Goal: Information Seeking & Learning: Learn about a topic

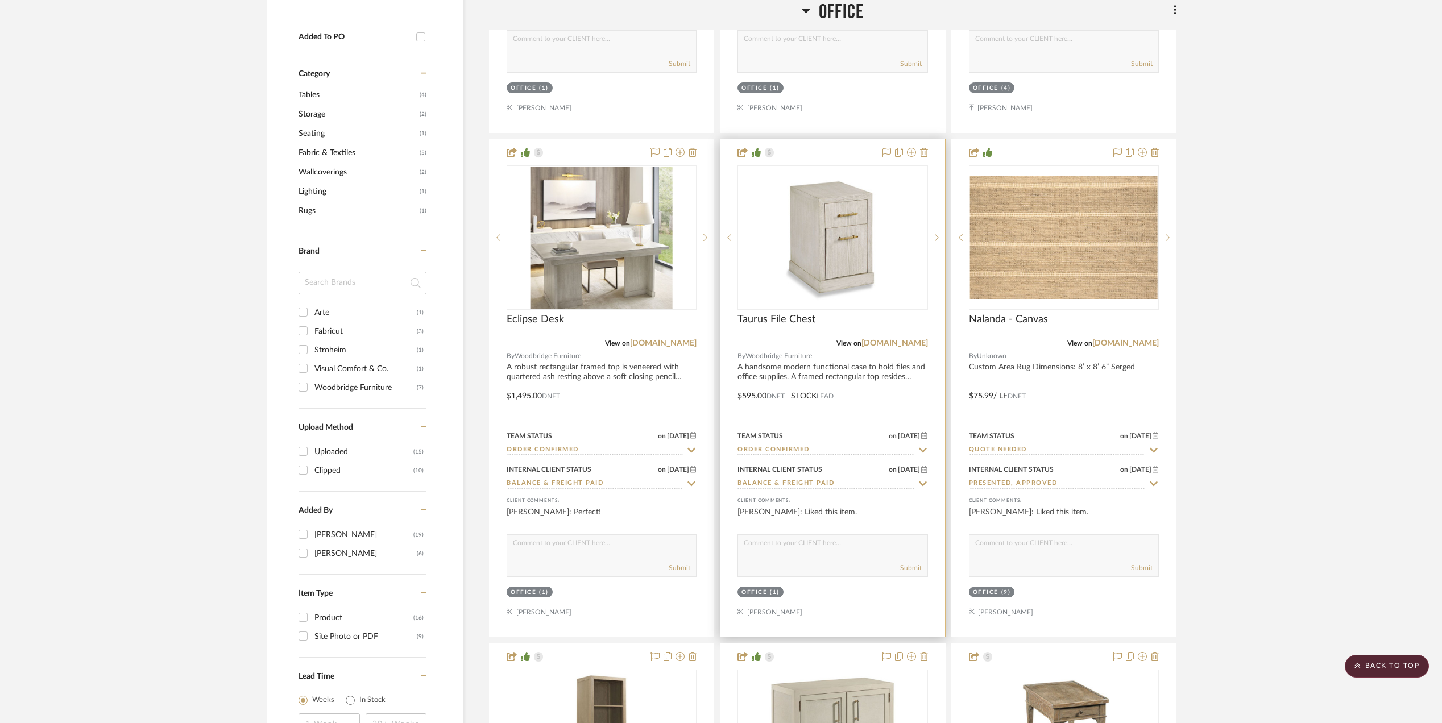
scroll to position [1138, 0]
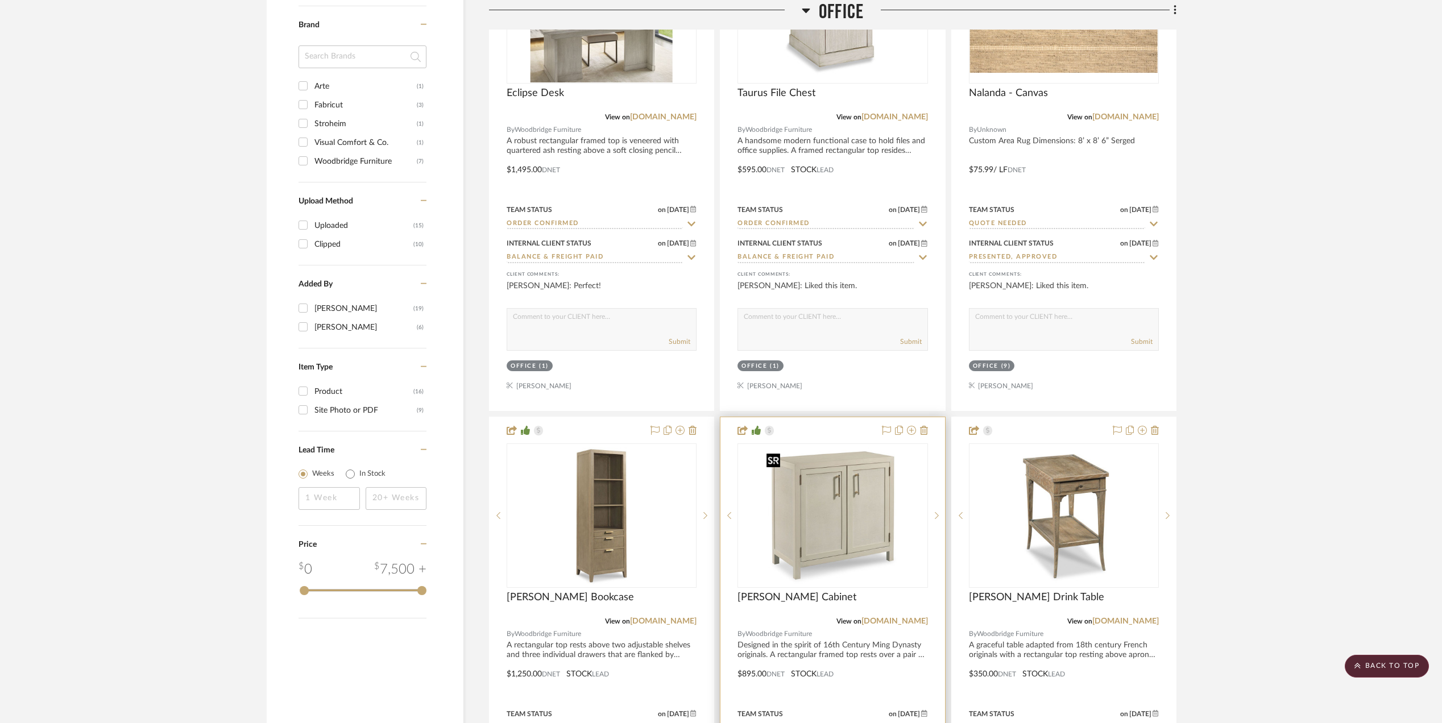
click at [0, 0] on img at bounding box center [0, 0] width 0 height 0
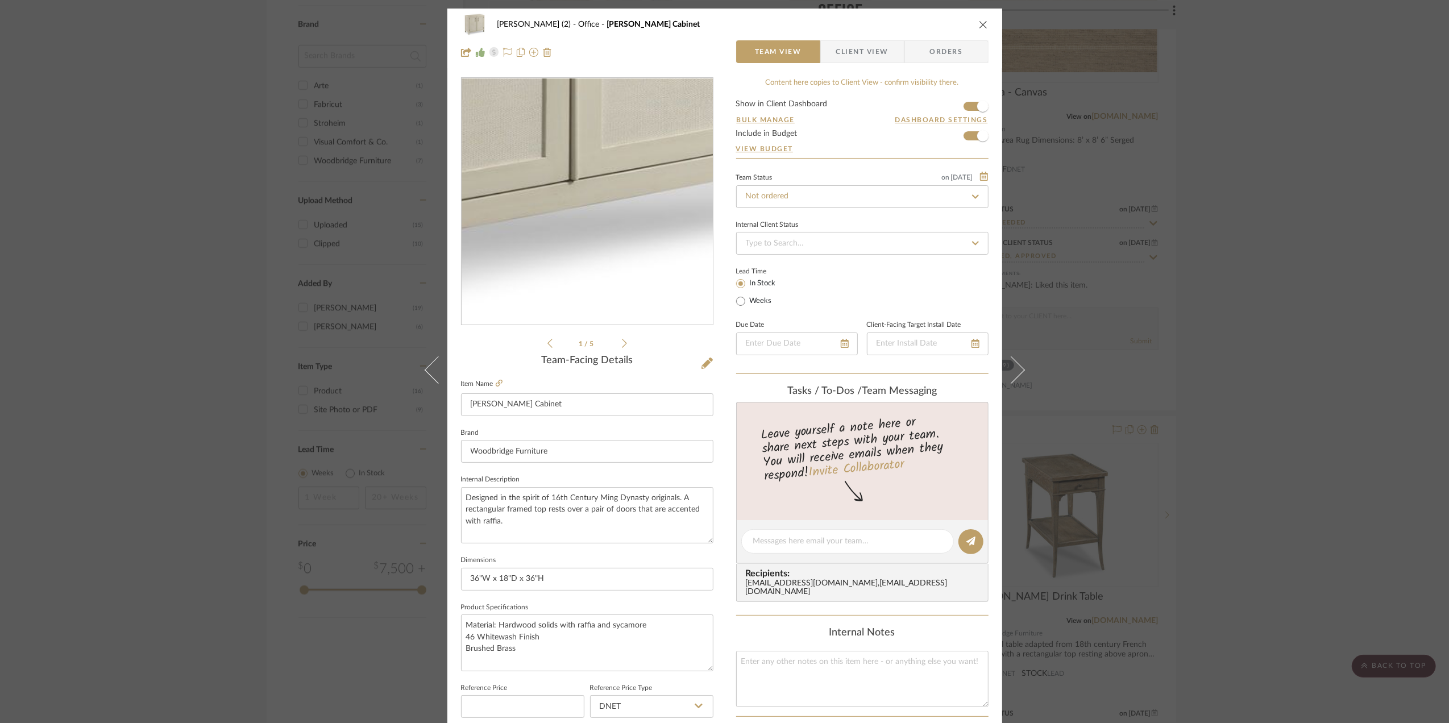
click at [613, 276] on img "0" at bounding box center [587, 201] width 247 height 247
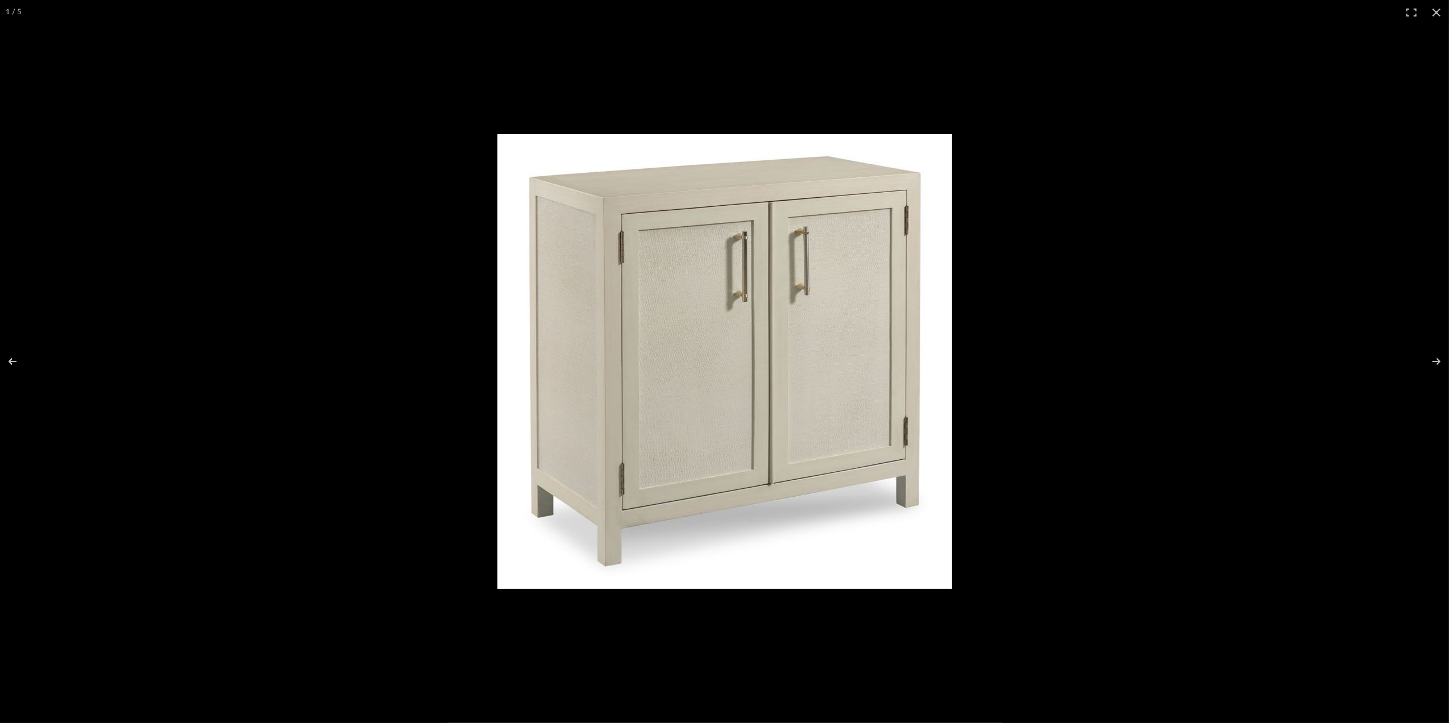
click at [715, 348] on img at bounding box center [724, 361] width 455 height 455
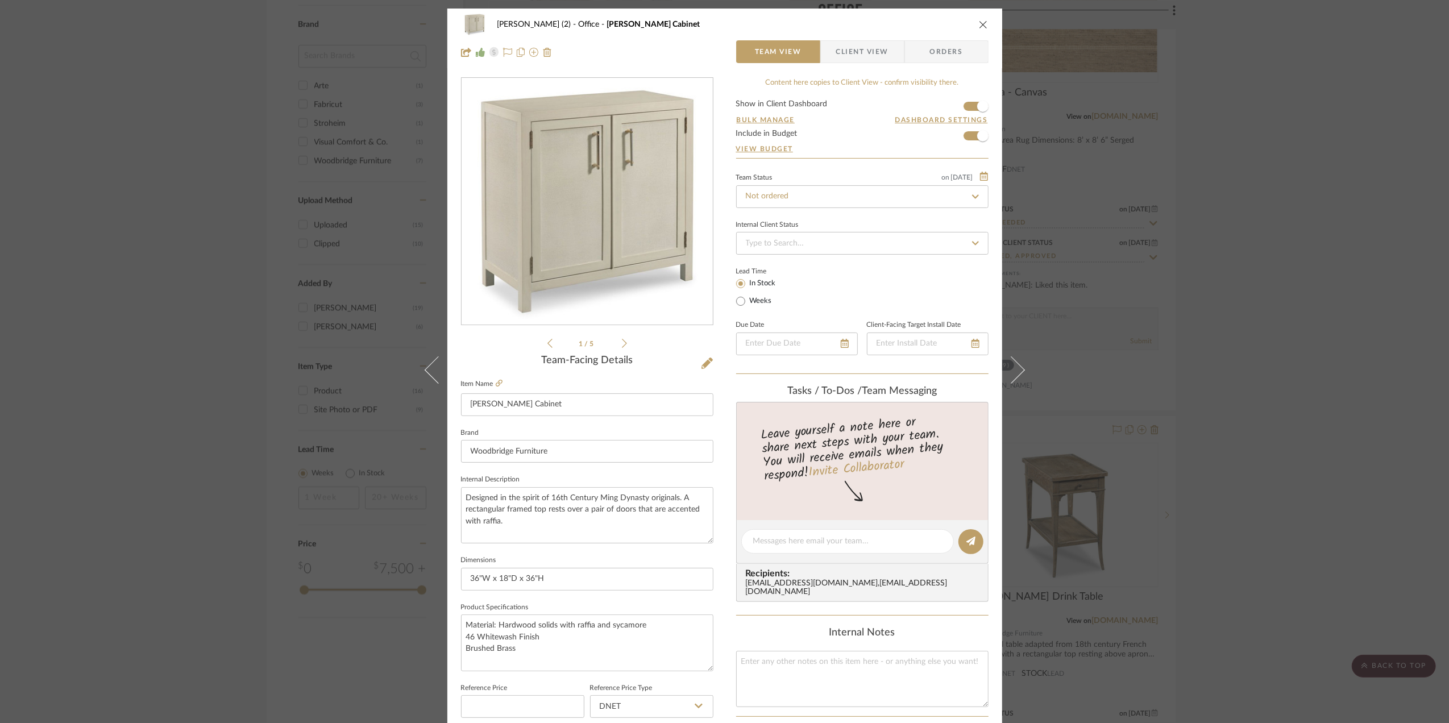
click at [625, 223] on img "0" at bounding box center [587, 201] width 247 height 247
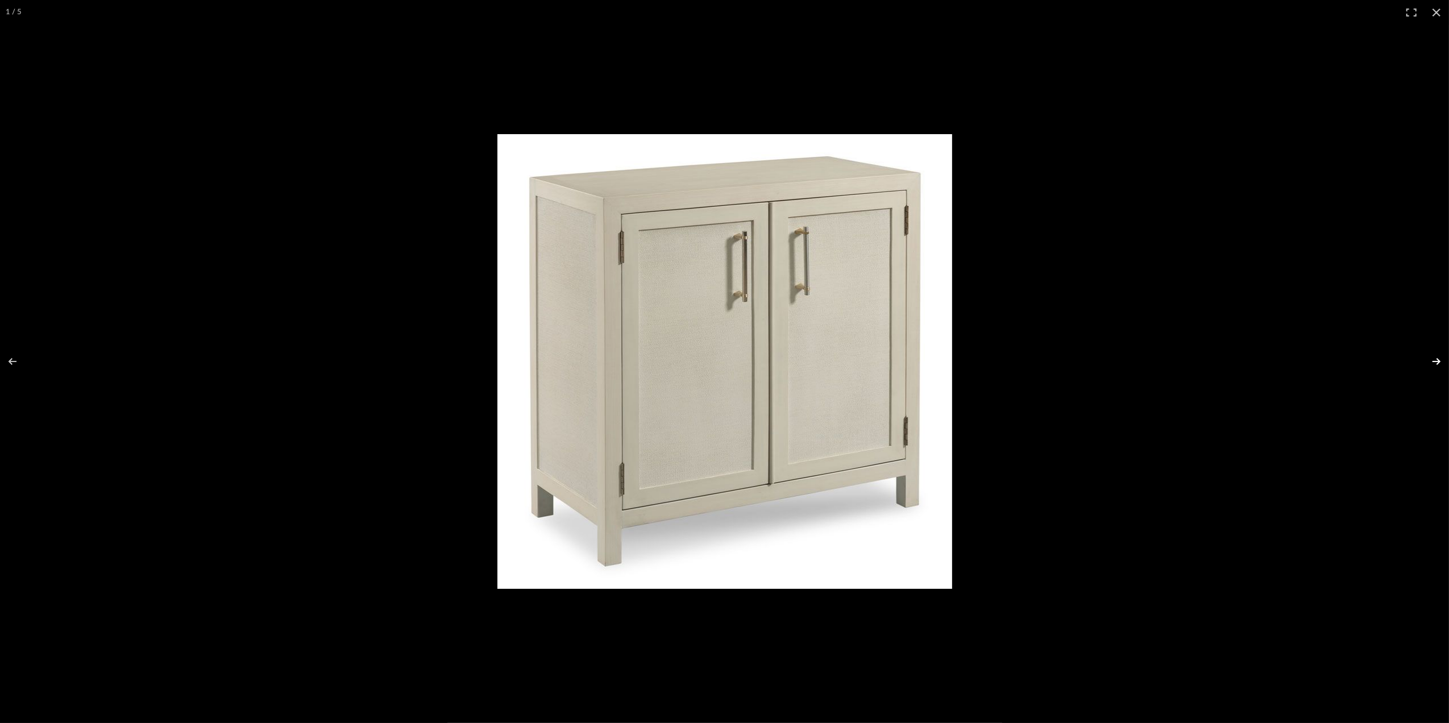
click at [1433, 358] on button at bounding box center [1429, 361] width 40 height 57
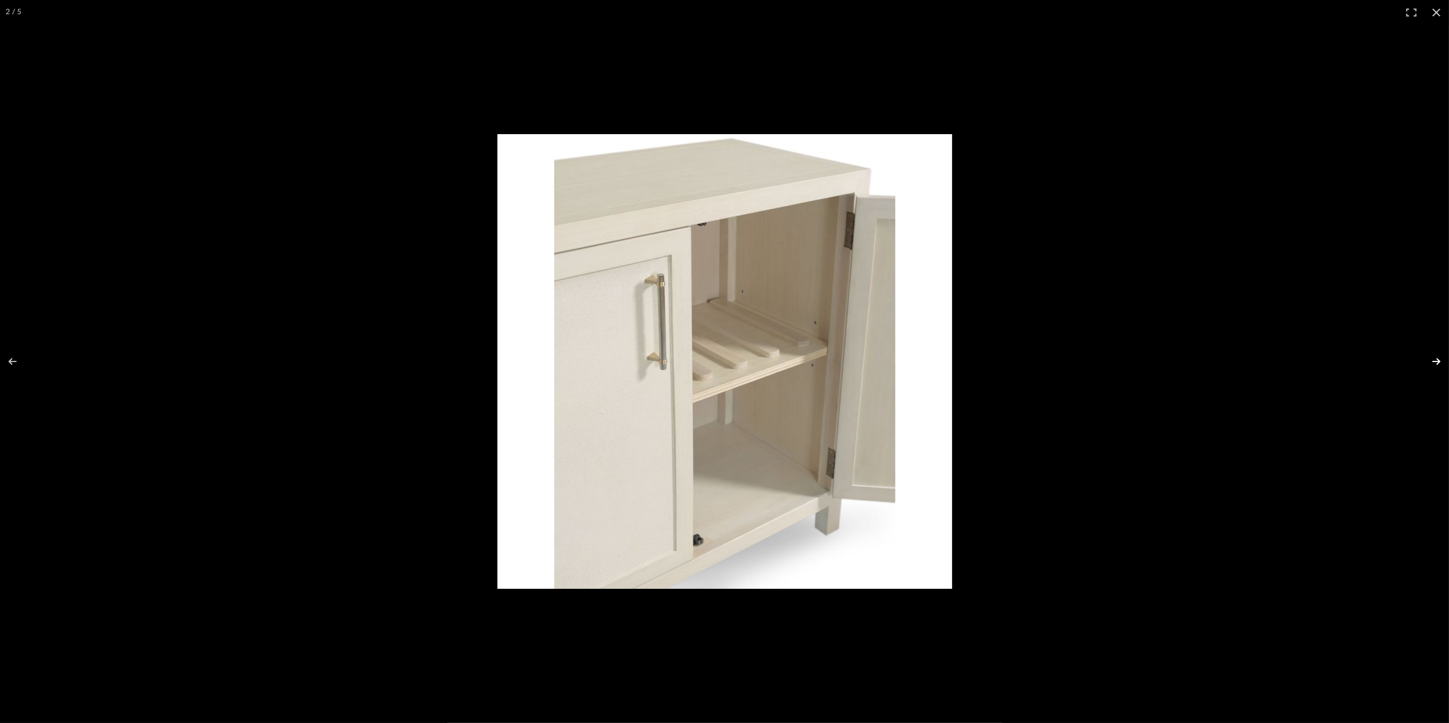
click at [1429, 364] on button at bounding box center [1429, 361] width 40 height 57
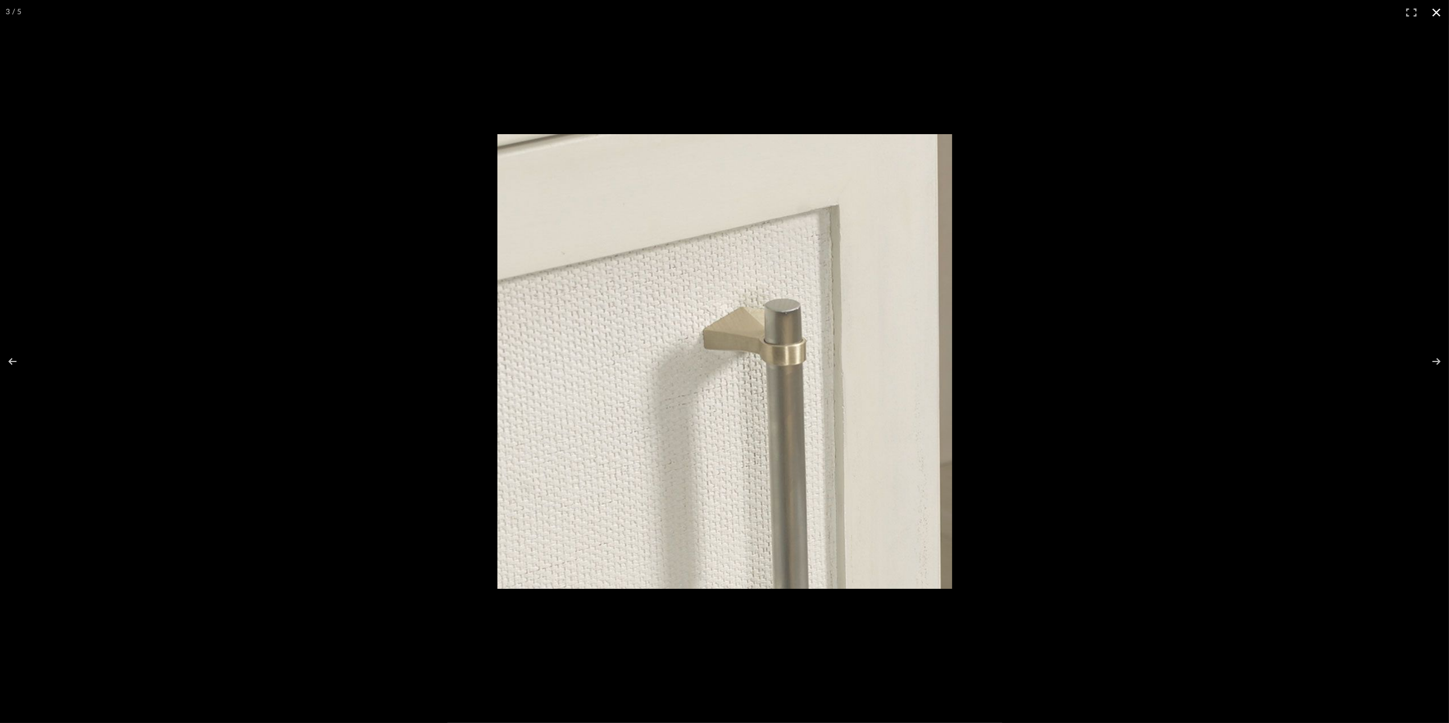
click at [1438, 3] on button at bounding box center [1436, 12] width 25 height 25
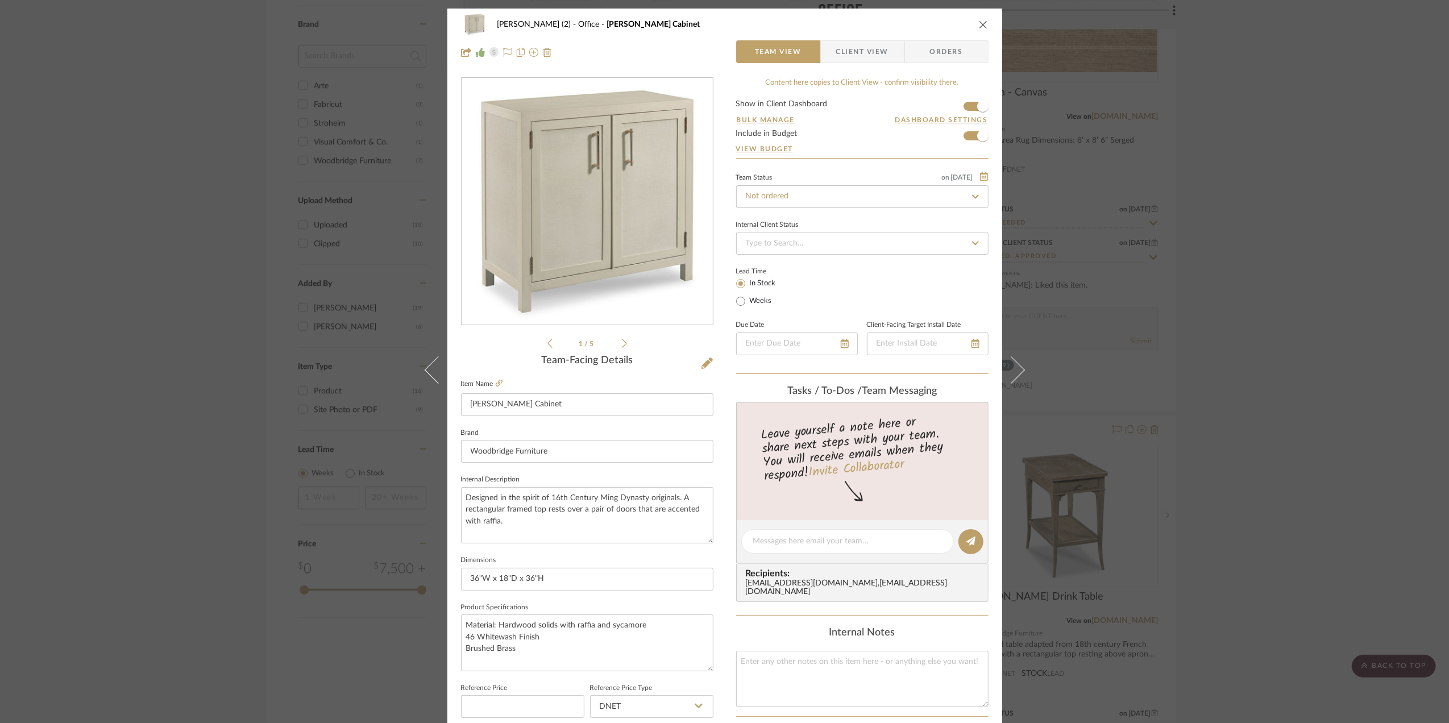
click at [1283, 339] on div "[PERSON_NAME] (2) Office [PERSON_NAME] Cabinet Team View Client View Orders 1 /…" at bounding box center [724, 361] width 1449 height 723
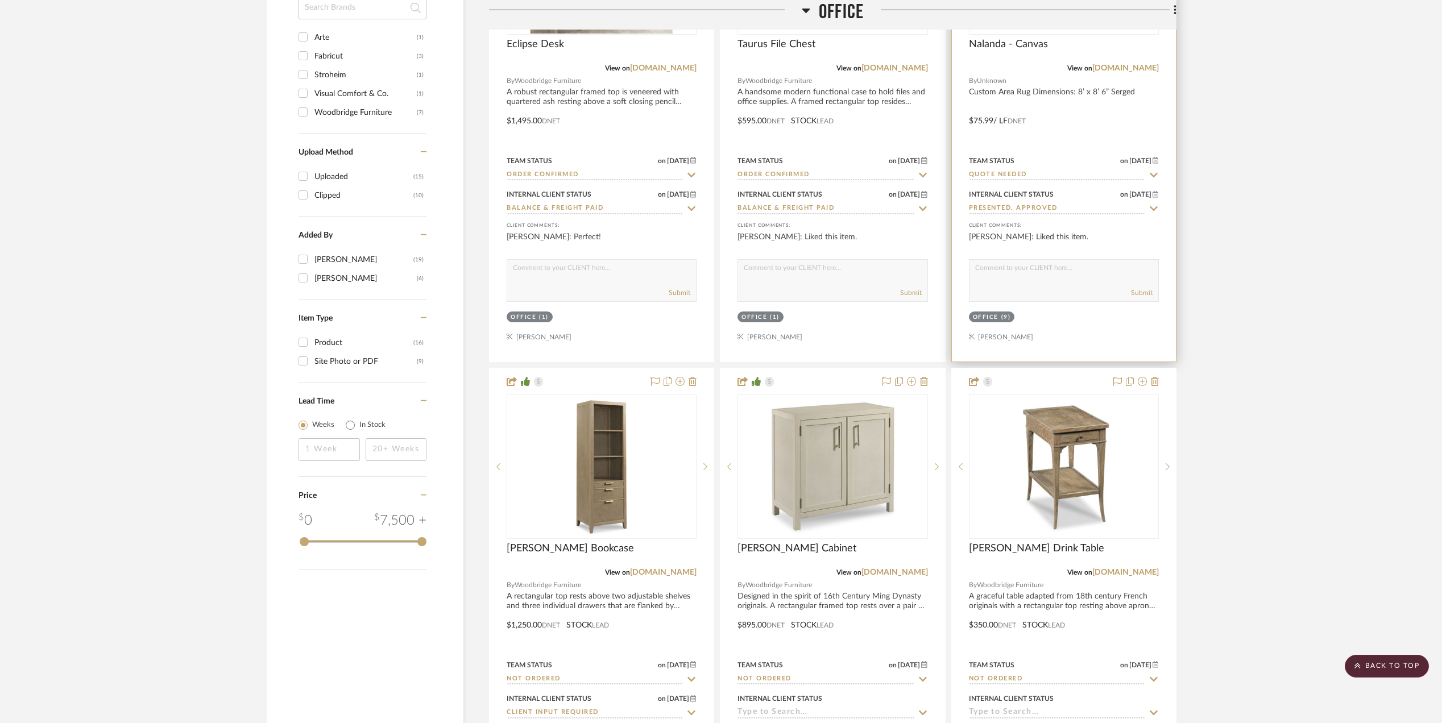
scroll to position [1440, 0]
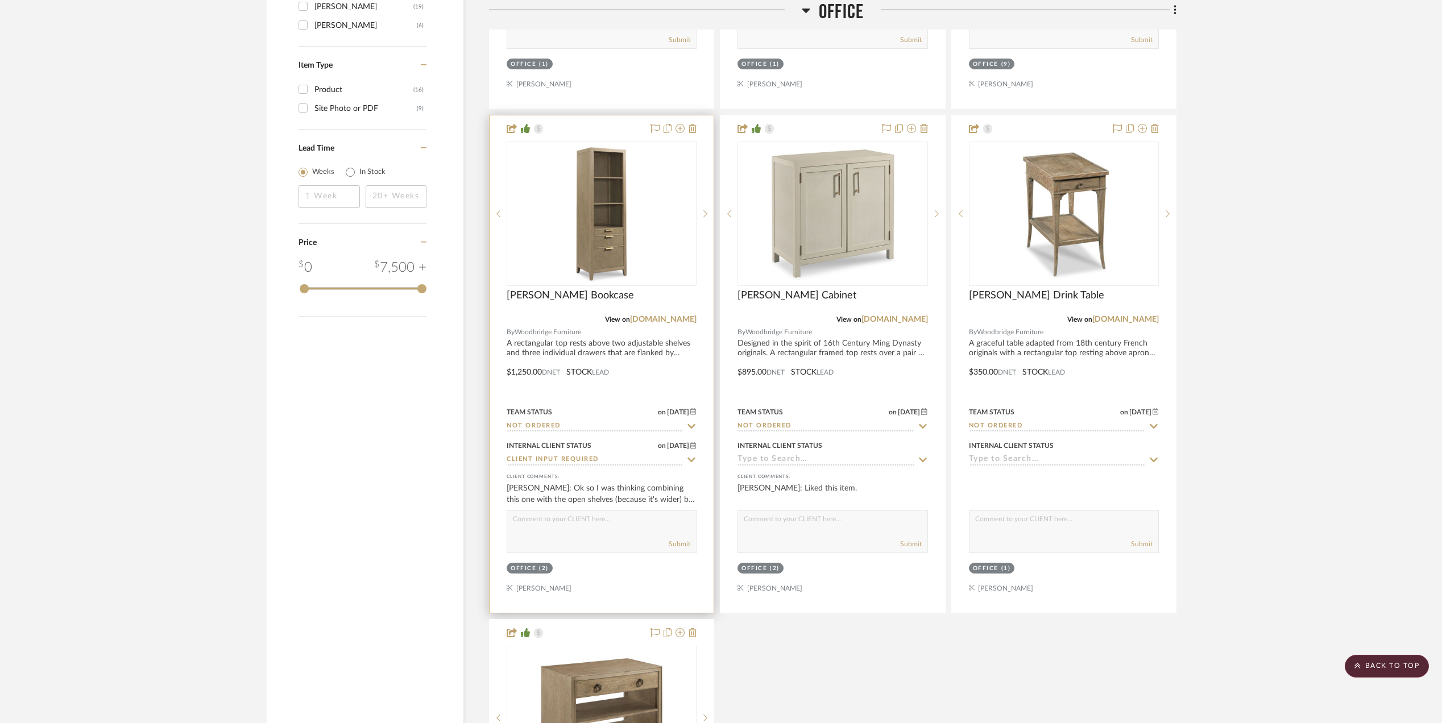
click at [586, 231] on img "0" at bounding box center [601, 214] width 142 height 142
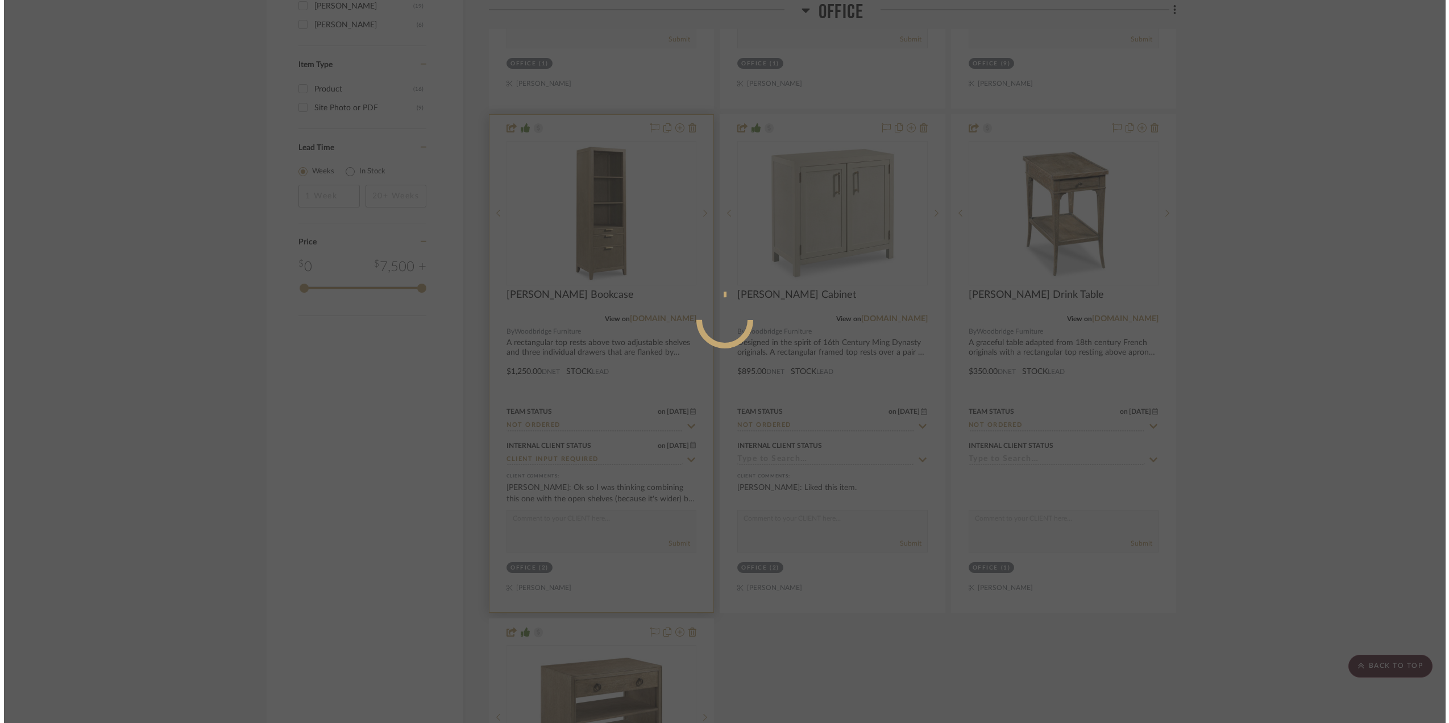
scroll to position [0, 0]
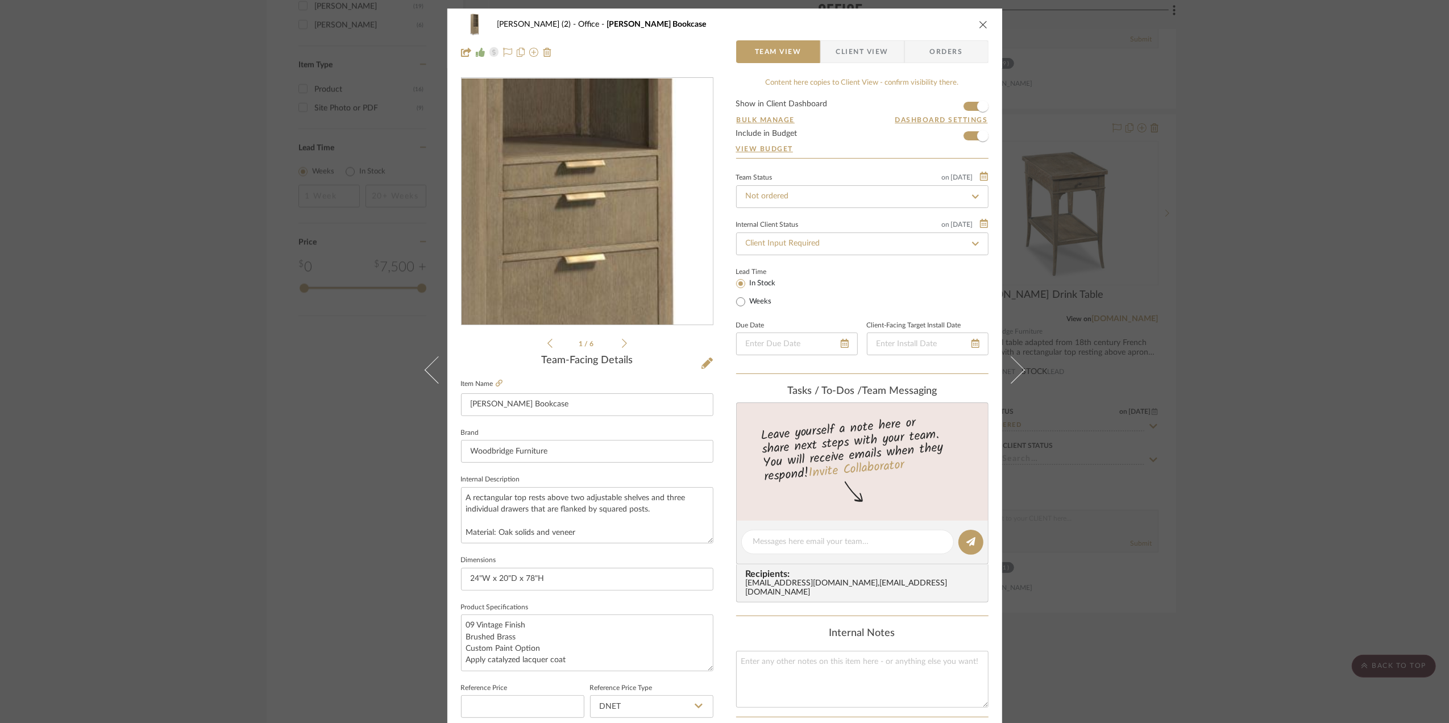
click at [601, 243] on img "0" at bounding box center [587, 201] width 247 height 247
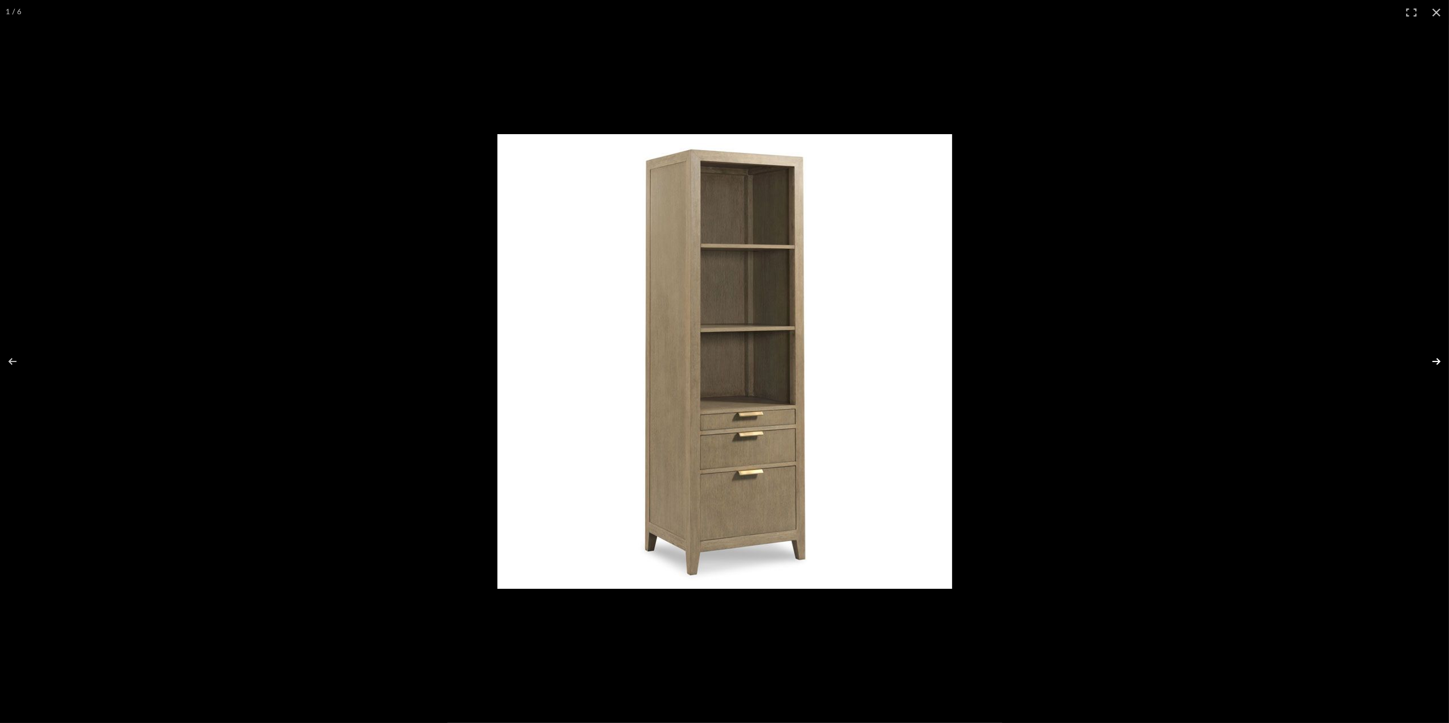
click at [1430, 357] on button at bounding box center [1429, 361] width 40 height 57
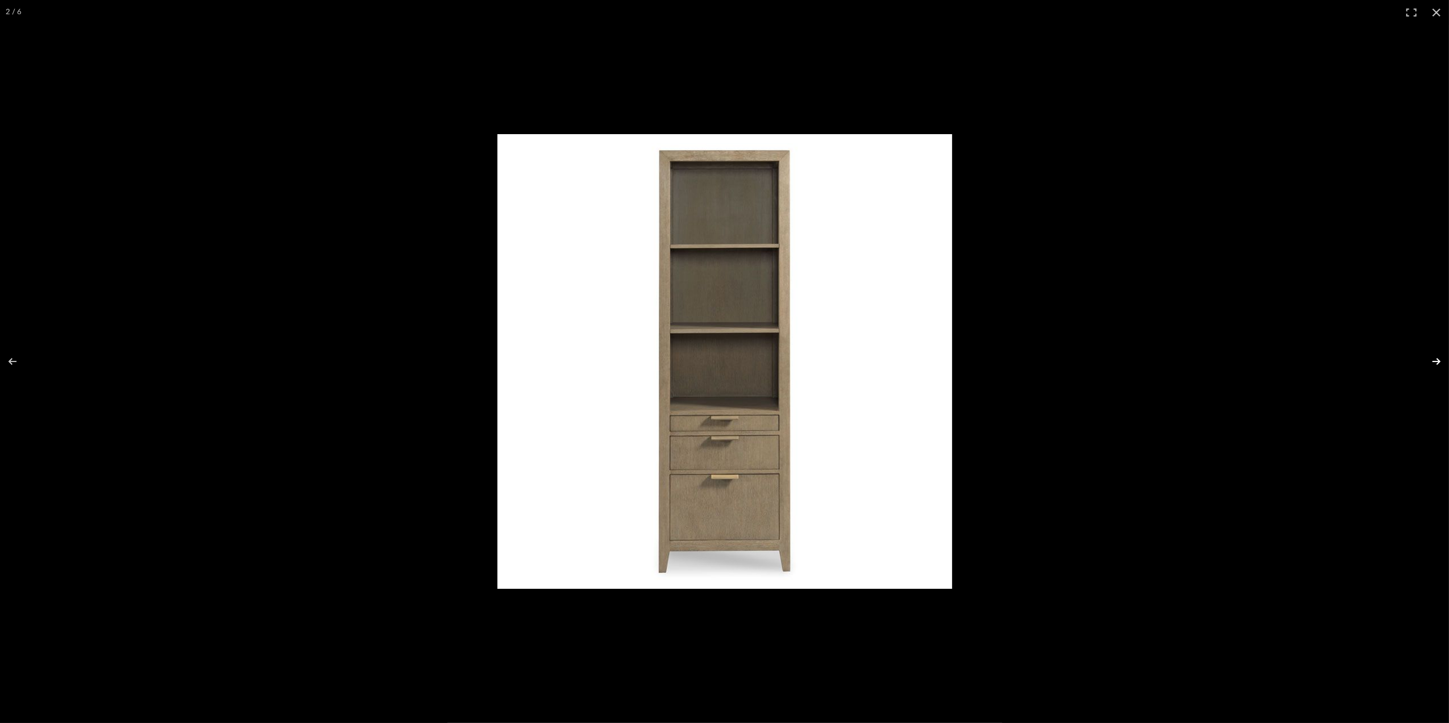
click at [1429, 356] on button at bounding box center [1429, 361] width 40 height 57
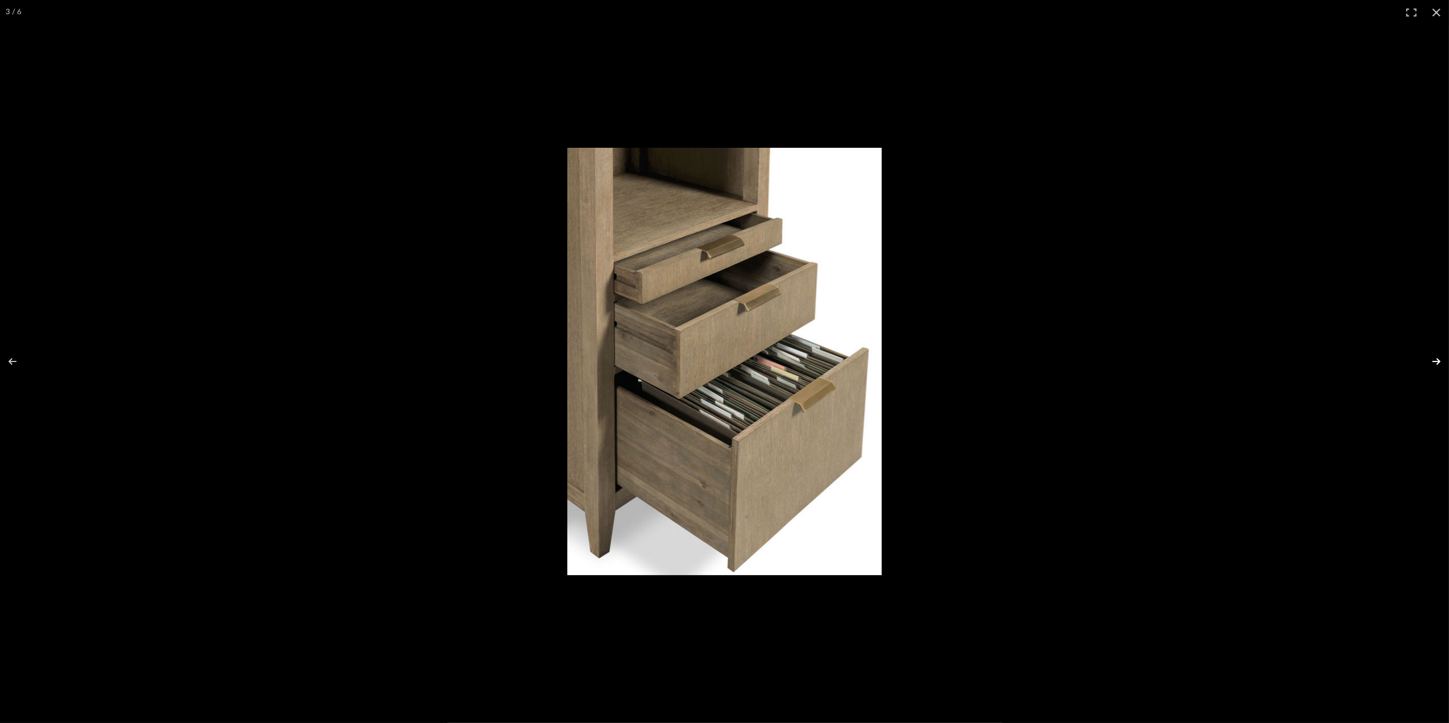
click at [1429, 356] on button at bounding box center [1429, 361] width 40 height 57
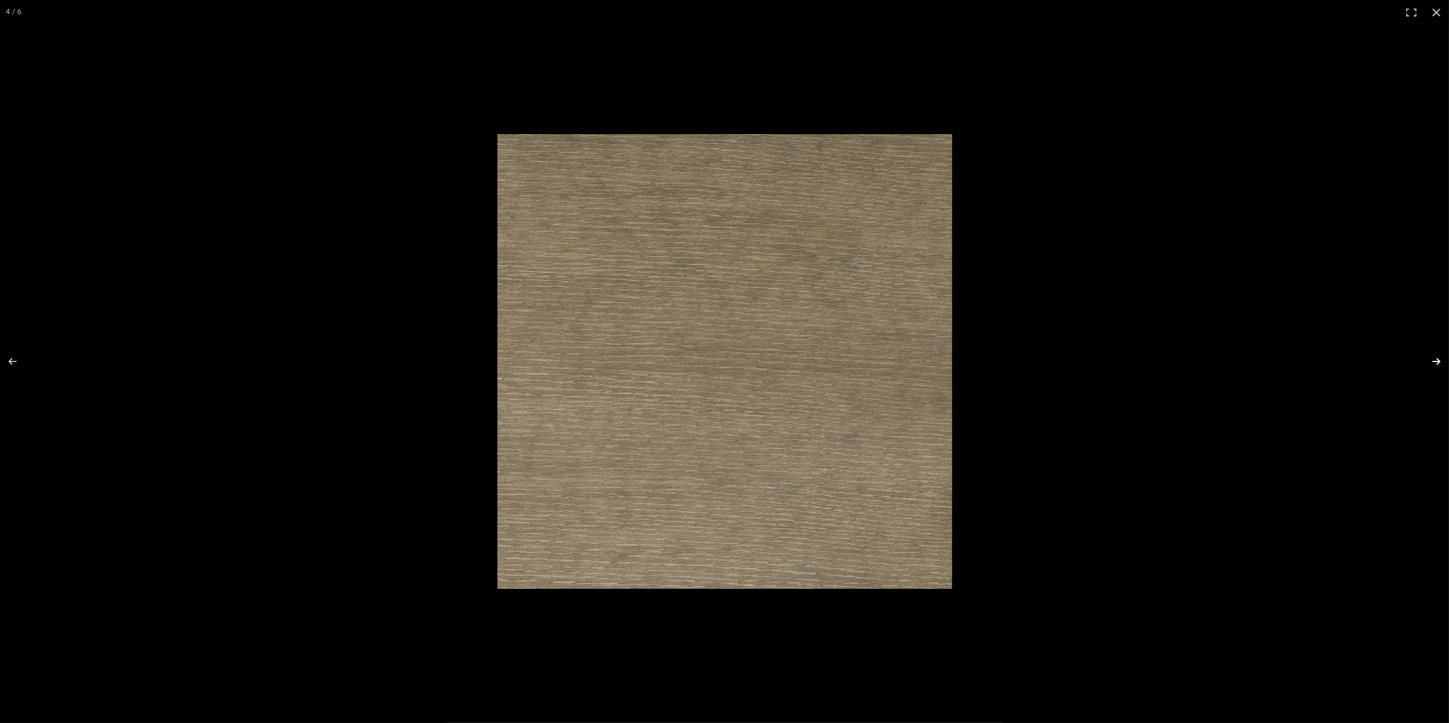
click at [1429, 356] on button at bounding box center [1429, 361] width 40 height 57
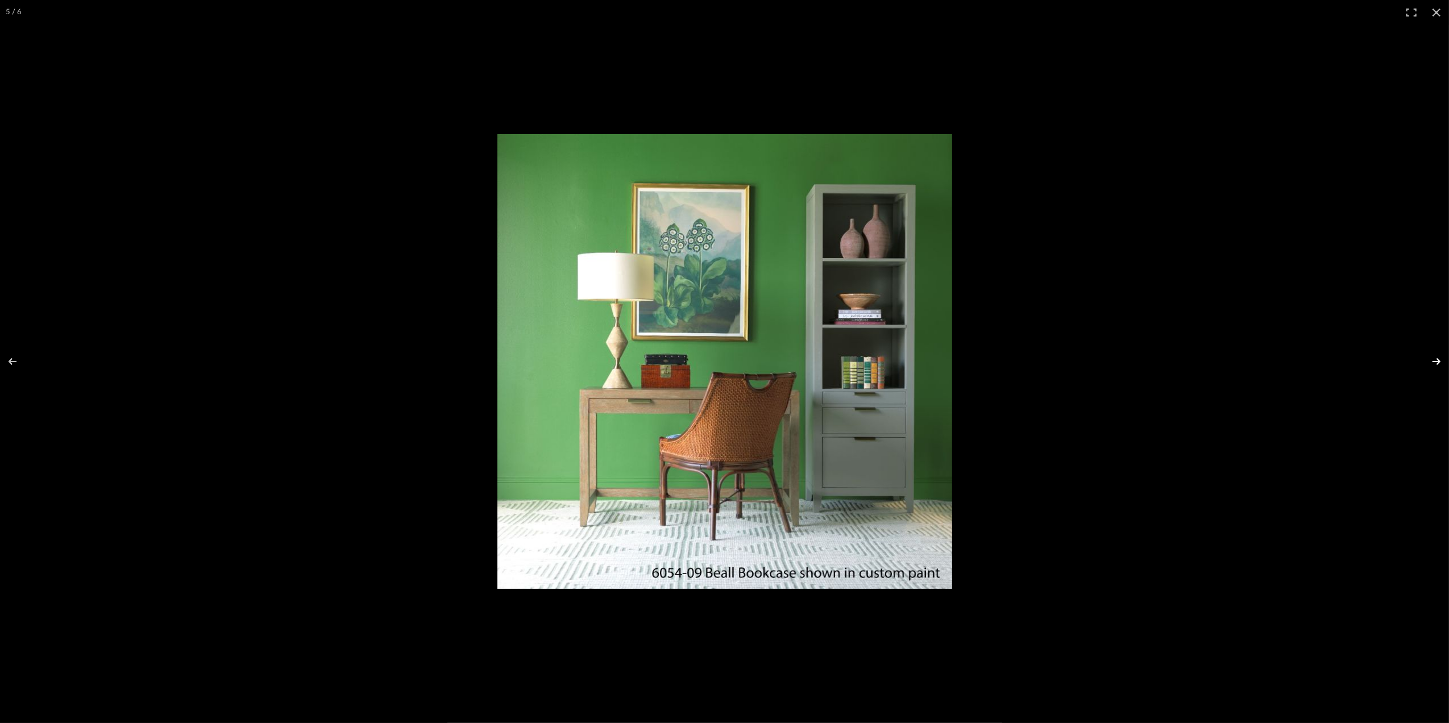
click at [1435, 359] on button at bounding box center [1429, 361] width 40 height 57
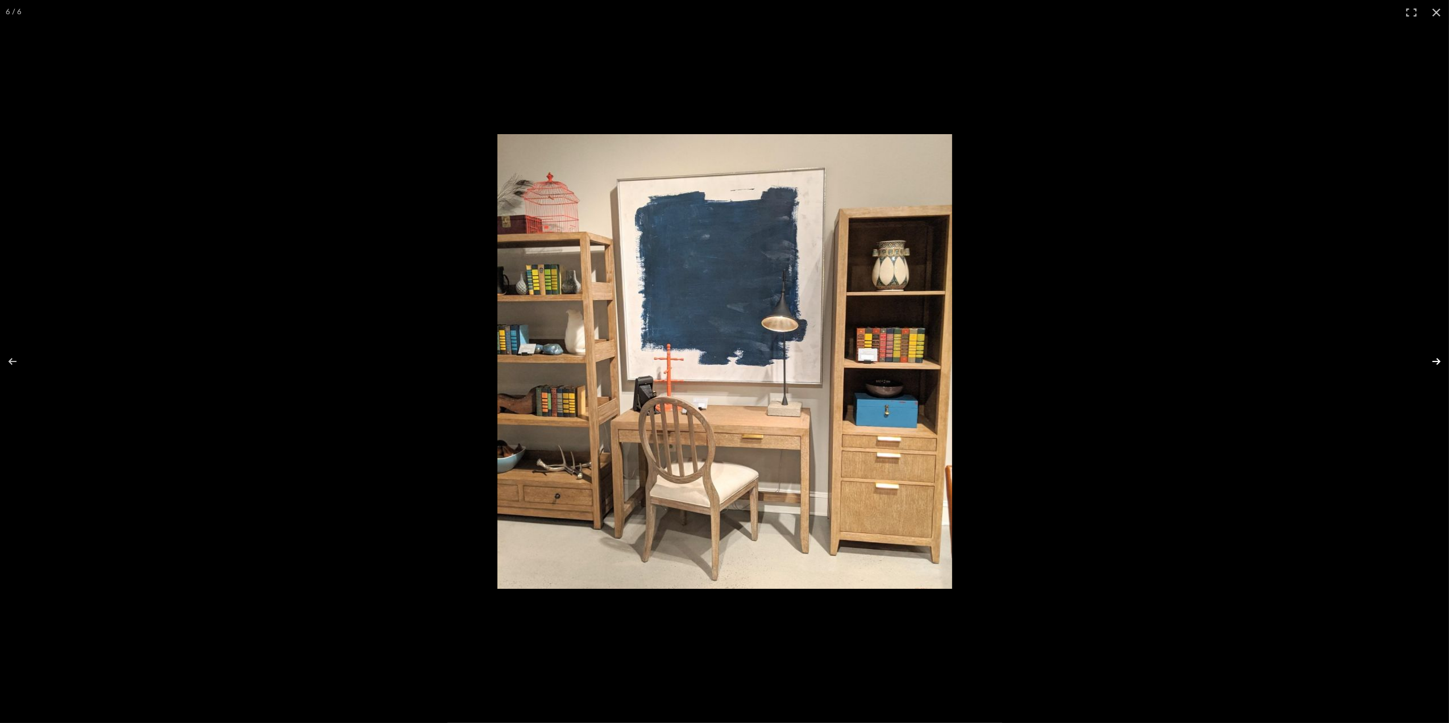
click at [1435, 359] on button at bounding box center [1429, 361] width 40 height 57
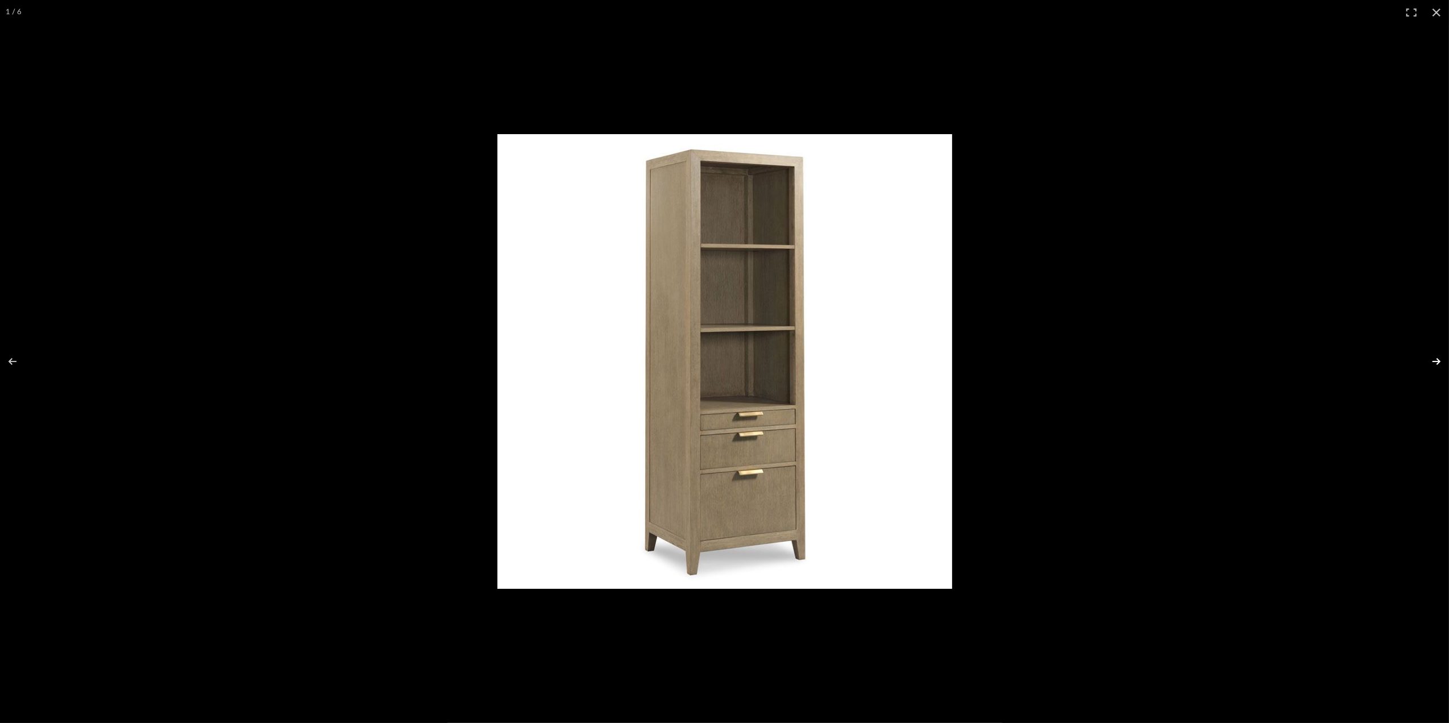
click at [1435, 359] on button at bounding box center [1429, 361] width 40 height 57
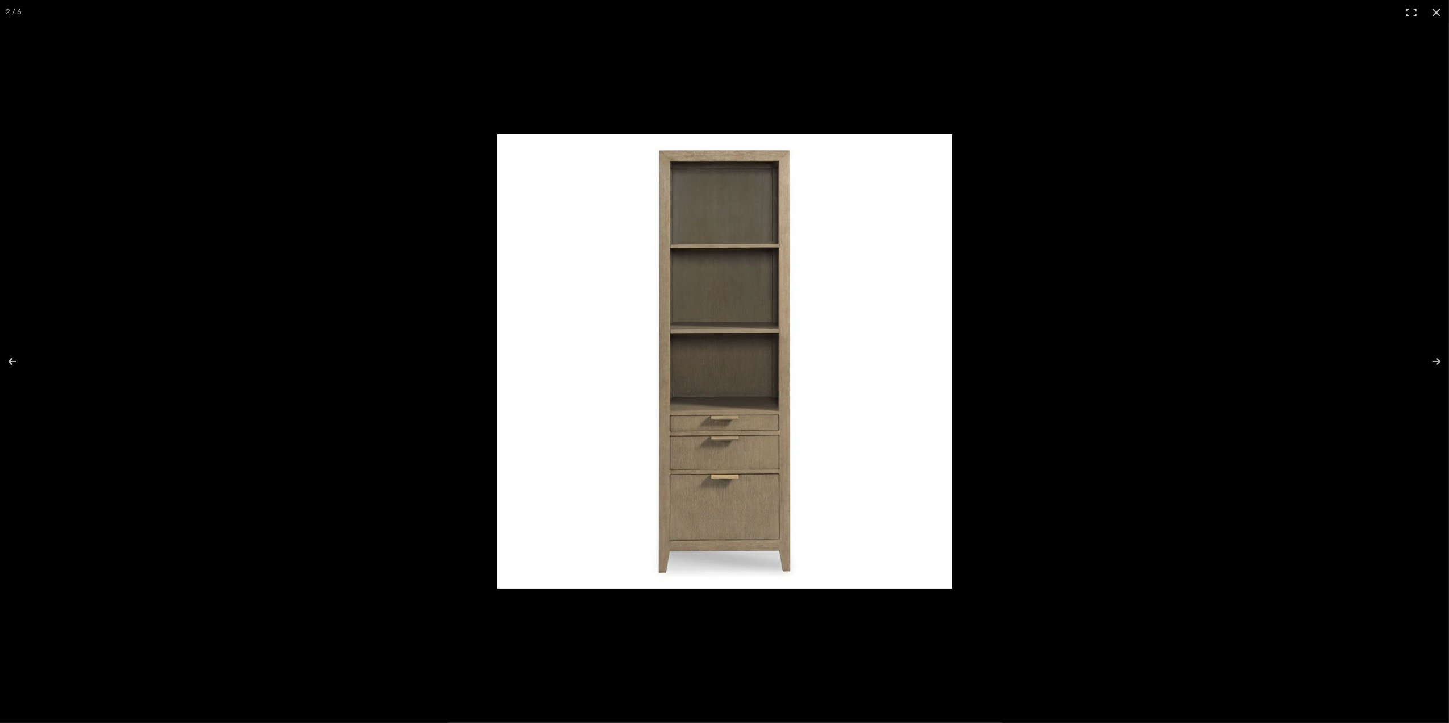
click at [1435, 8] on button at bounding box center [1436, 12] width 25 height 25
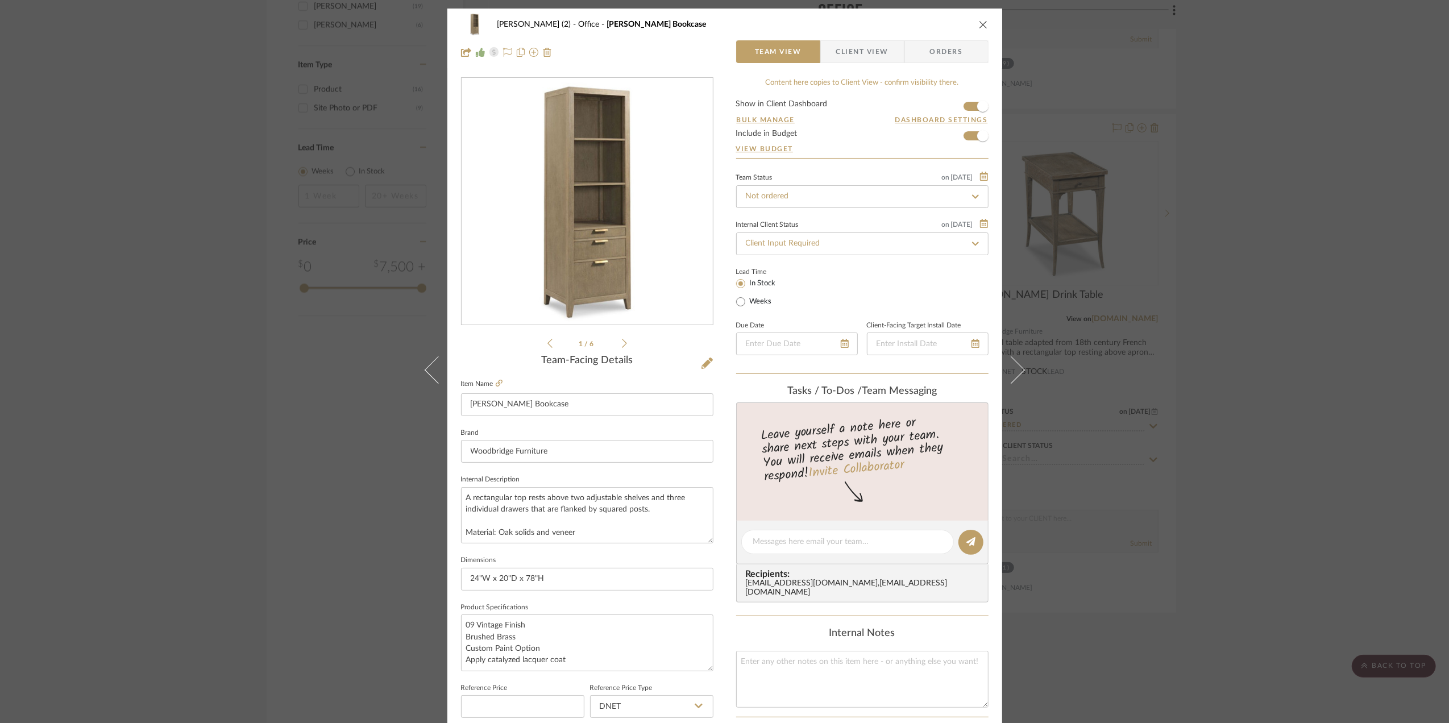
click at [1280, 380] on div "[PERSON_NAME] (2) Office [PERSON_NAME] Bookcase Team View Client View Orders 1 …" at bounding box center [724, 361] width 1449 height 723
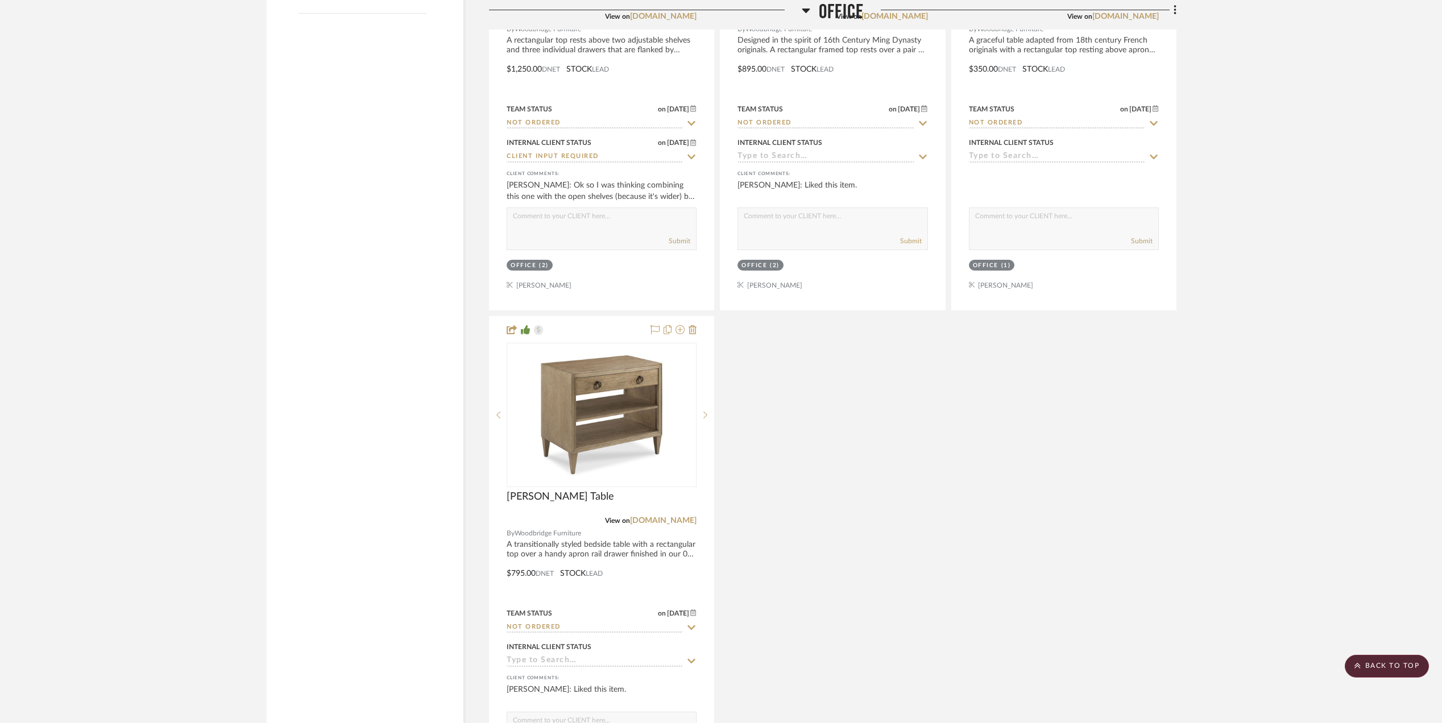
scroll to position [1592, 0]
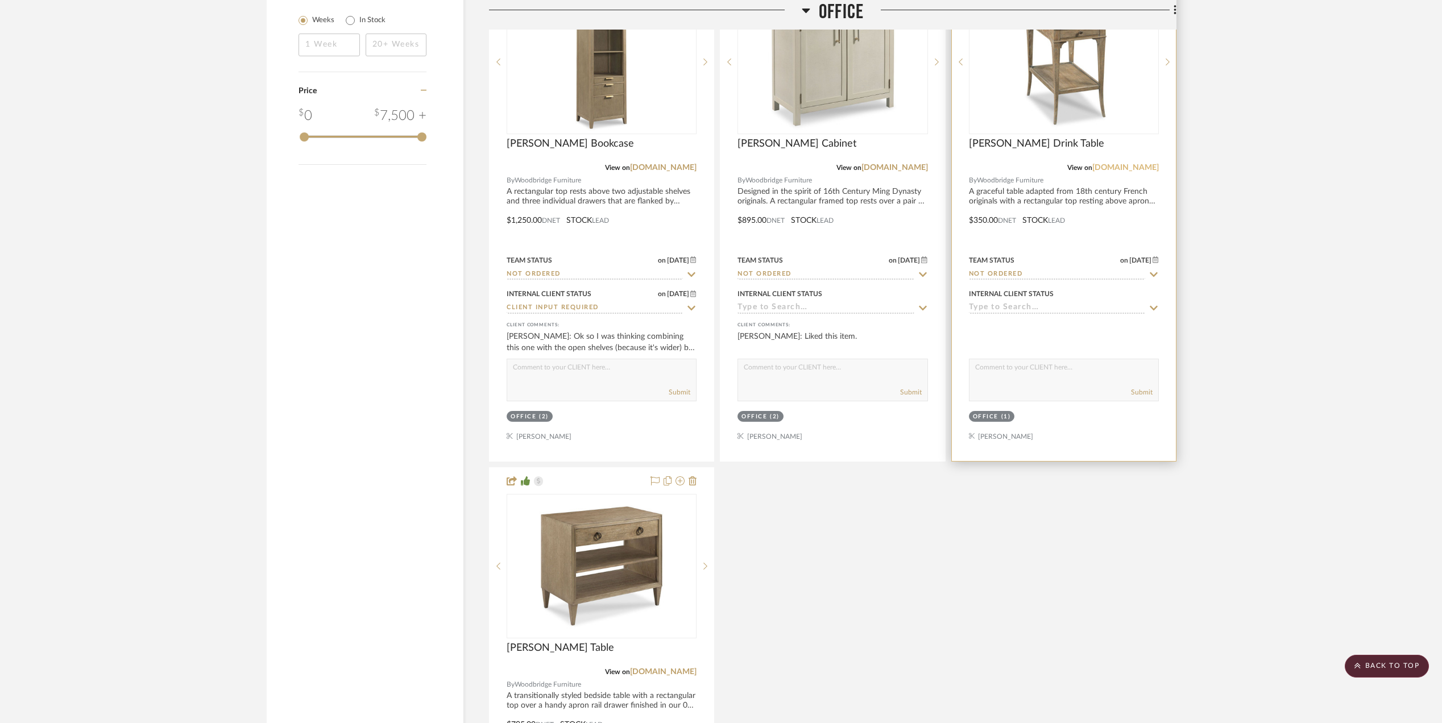
click at [1117, 169] on link "[DOMAIN_NAME]" at bounding box center [1125, 168] width 67 height 8
